Goal: Communication & Community: Ask a question

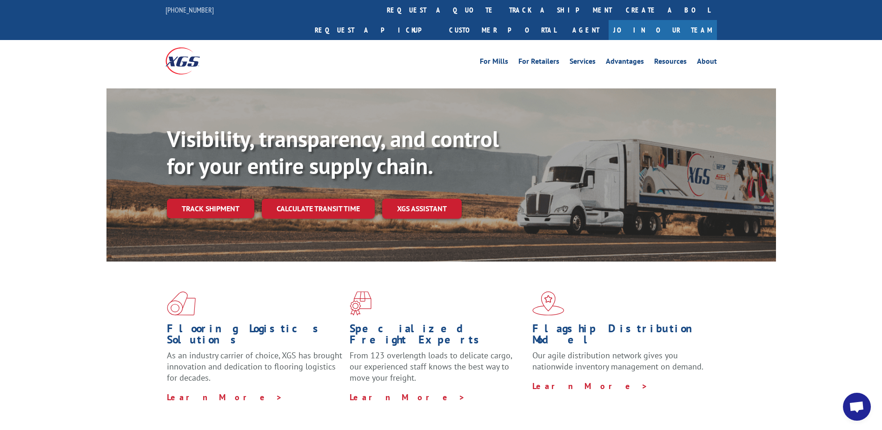
click at [502, 9] on link "track a shipment" at bounding box center [560, 10] width 117 height 20
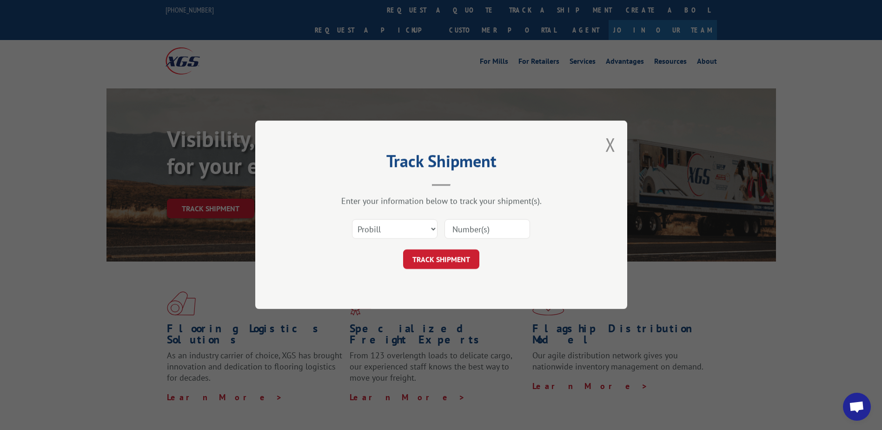
drag, startPoint x: 459, startPoint y: 228, endPoint x: 466, endPoint y: 235, distance: 9.5
click at [459, 228] on input at bounding box center [488, 230] width 86 height 20
paste input "17409335"
type input "17409335"
click at [444, 268] on button "TRACK SHIPMENT" at bounding box center [441, 260] width 76 height 20
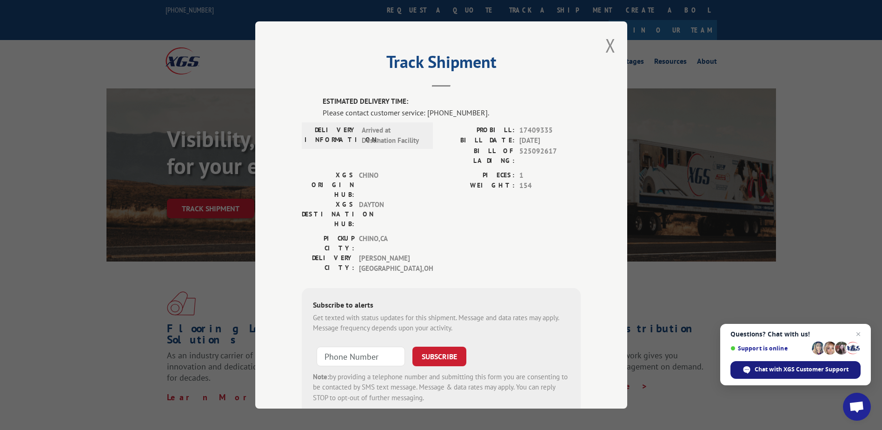
click at [797, 366] on span "Chat with XGS Customer Support" at bounding box center [802, 369] width 94 height 8
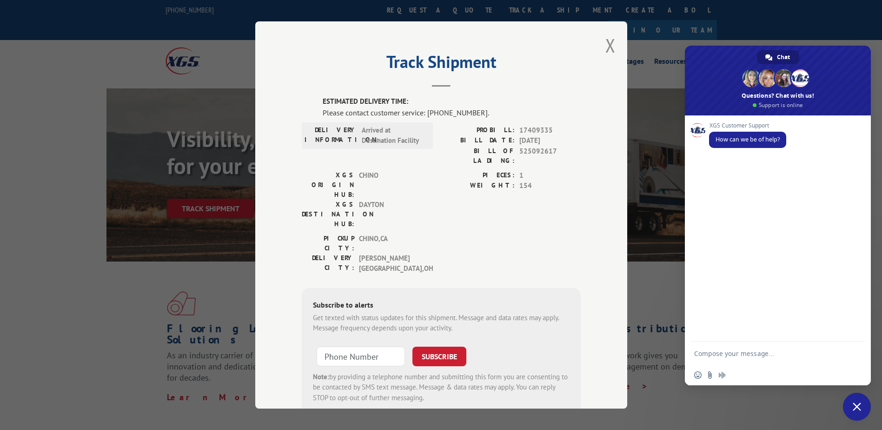
click at [717, 352] on textarea "Compose your message..." at bounding box center [768, 352] width 149 height 23
paste textarea "17409335"
type textarea "can i get a delivery eta on pro 17409335"
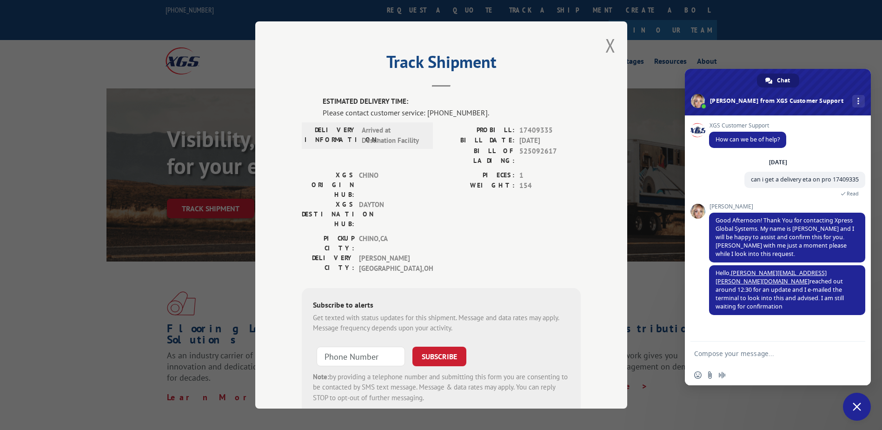
click at [740, 350] on textarea "Compose your message..." at bounding box center [768, 352] width 149 height 23
paste textarea "[EMAIL_ADDRESS][DOMAIN_NAME]"
type textarea "received please cc [EMAIL_ADDRESS][DOMAIN_NAME] as well thank you!"
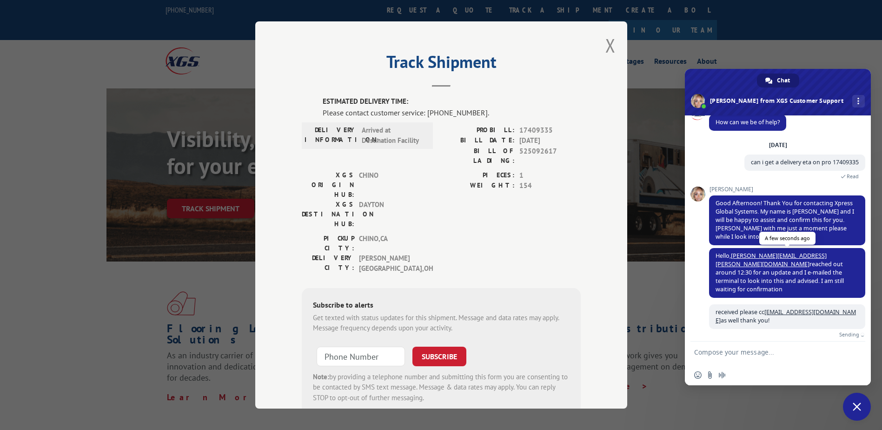
click at [789, 289] on span "Hello, [PERSON_NAME][EMAIL_ADDRESS][PERSON_NAME][DOMAIN_NAME] reached out aroun…" at bounding box center [787, 273] width 156 height 50
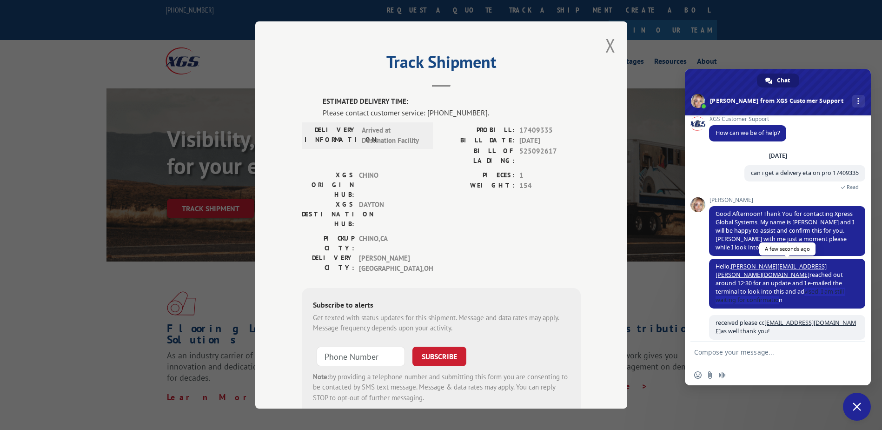
drag, startPoint x: 809, startPoint y: 280, endPoint x: 787, endPoint y: 284, distance: 22.6
click at [787, 284] on span "Hello, [PERSON_NAME][EMAIL_ADDRESS][PERSON_NAME][DOMAIN_NAME] reached out aroun…" at bounding box center [780, 282] width 128 height 41
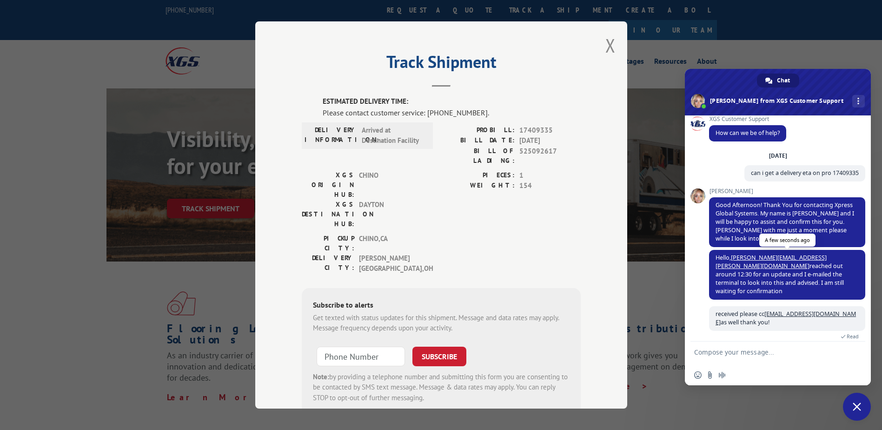
drag, startPoint x: 787, startPoint y: 284, endPoint x: 804, endPoint y: 286, distance: 16.9
click at [804, 286] on span "Hello, [PERSON_NAME][EMAIL_ADDRESS][PERSON_NAME][DOMAIN_NAME] reached out aroun…" at bounding box center [787, 275] width 156 height 50
click at [791, 288] on span "Hello, [PERSON_NAME][EMAIL_ADDRESS][PERSON_NAME][DOMAIN_NAME] reached out aroun…" at bounding box center [787, 275] width 156 height 50
drag, startPoint x: 799, startPoint y: 283, endPoint x: 709, endPoint y: 260, distance: 93.2
click at [709, 260] on span "Hello, [PERSON_NAME][EMAIL_ADDRESS][PERSON_NAME][DOMAIN_NAME] reached out aroun…" at bounding box center [787, 275] width 156 height 50
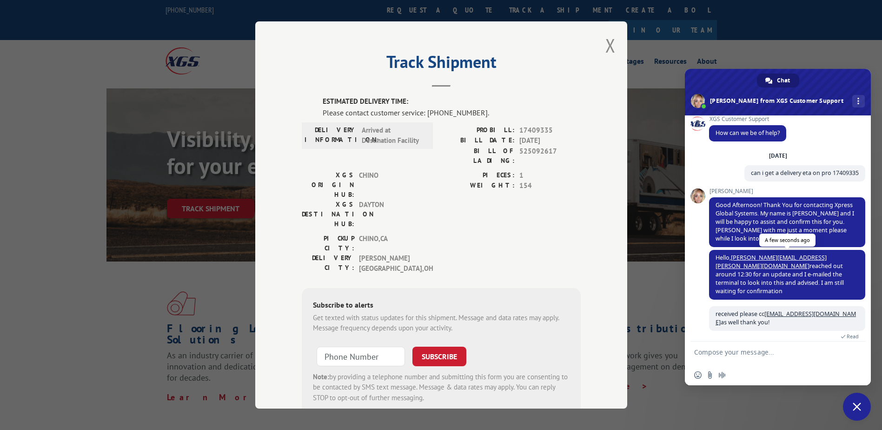
copy span "Hello, [PERSON_NAME][EMAIL_ADDRESS][PERSON_NAME][DOMAIN_NAME] reached out aroun…"
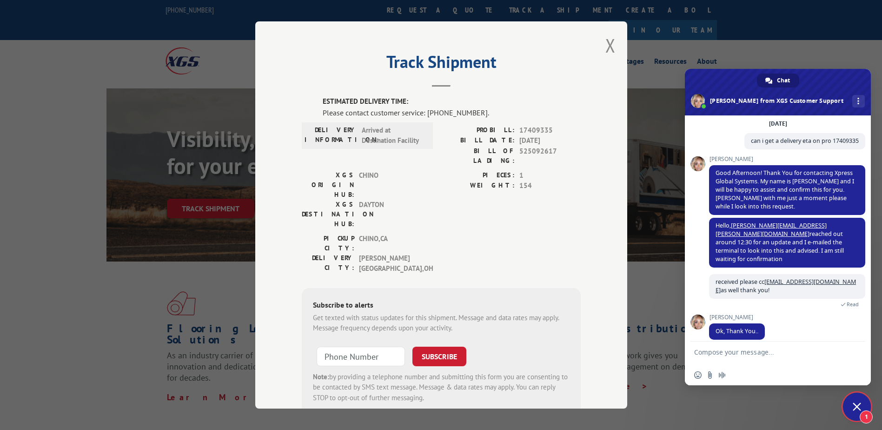
click at [728, 348] on textarea "Compose your message..." at bounding box center [768, 352] width 149 height 23
type textarea "thanks!"
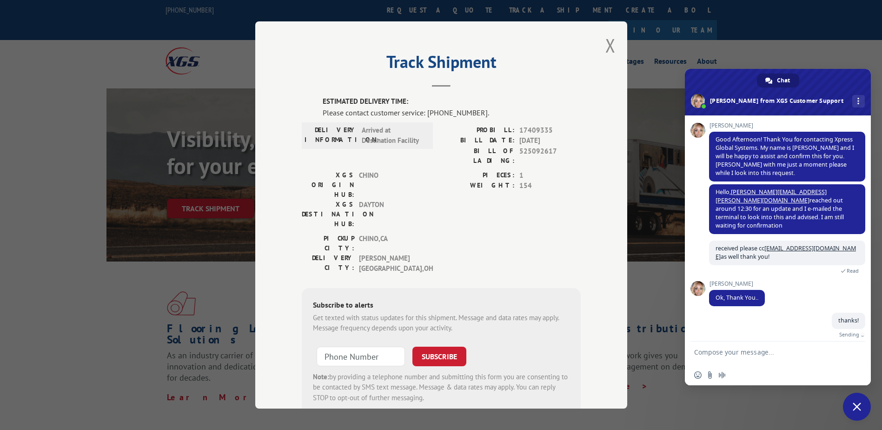
scroll to position [61, 0]
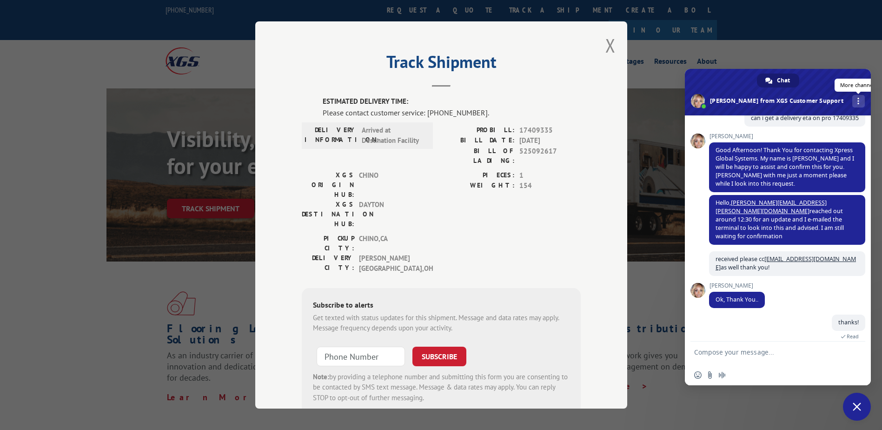
click at [852, 106] on link "More channels" at bounding box center [858, 101] width 13 height 13
click at [839, 80] on span at bounding box center [778, 92] width 186 height 47
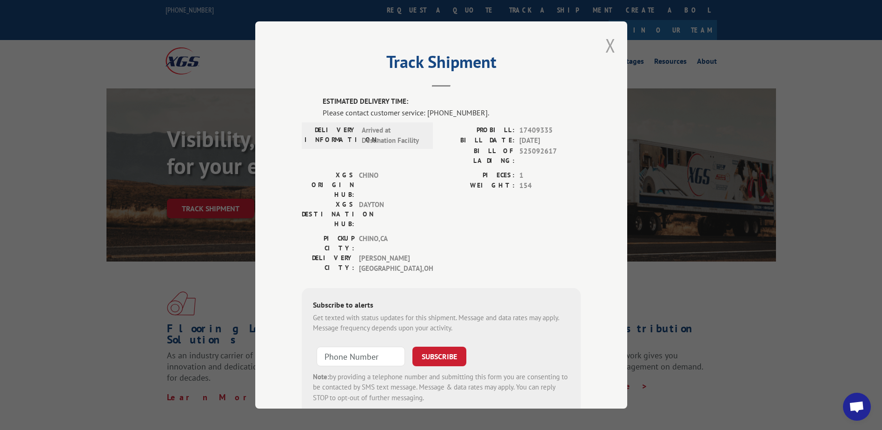
click at [606, 49] on button "Close modal" at bounding box center [611, 45] width 10 height 25
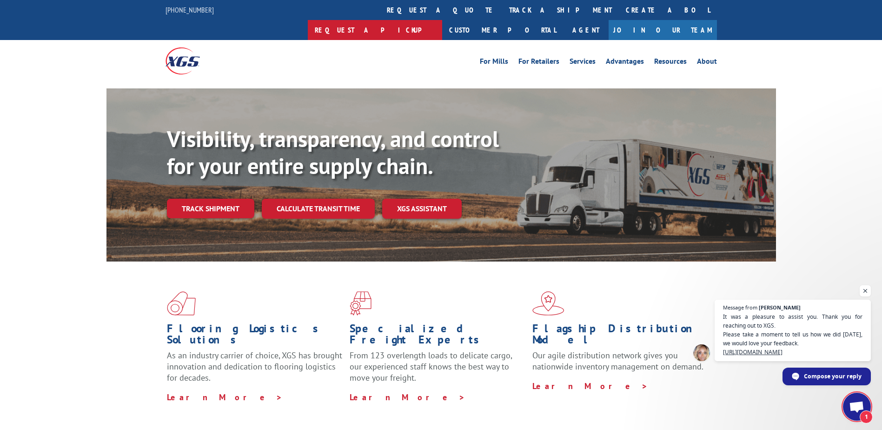
scroll to position [72, 0]
